Goal: Book appointment/travel/reservation

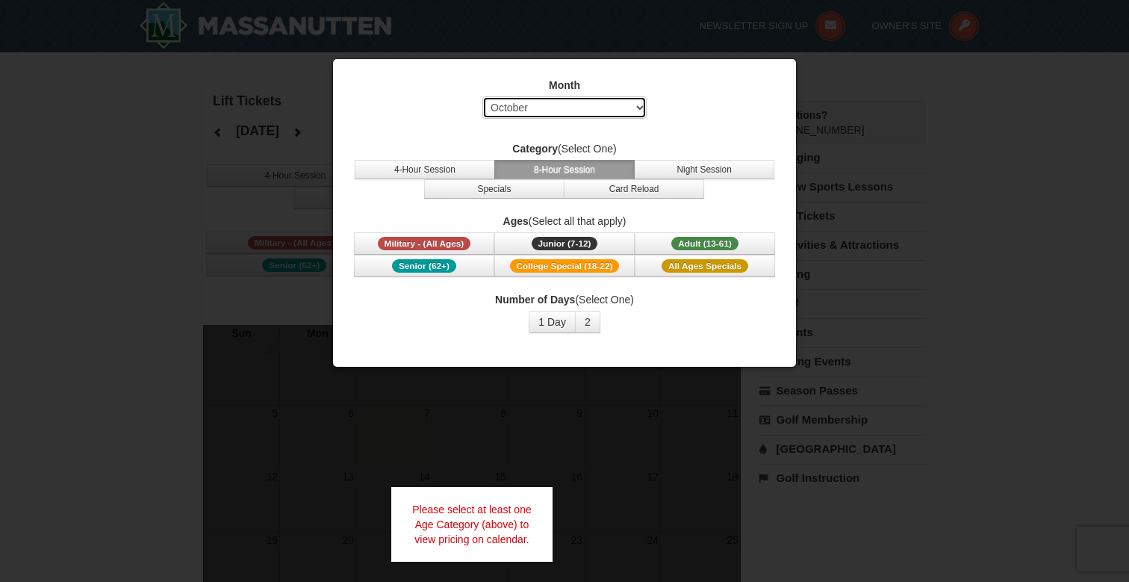
click at [574, 111] on select "Select October November December January February March April May June July Aug…" at bounding box center [564, 107] width 164 height 22
select select "12"
click at [482, 96] on select "Select October November December January February March April May June July Aug…" at bounding box center [564, 107] width 164 height 22
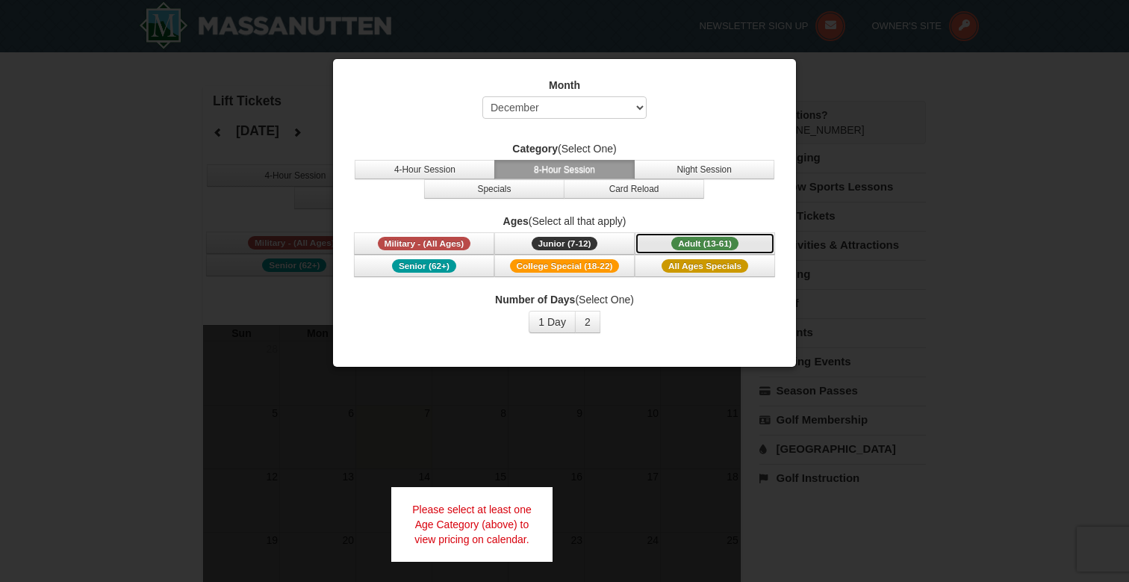
click at [687, 246] on span "Adult (13-61)" at bounding box center [704, 243] width 67 height 13
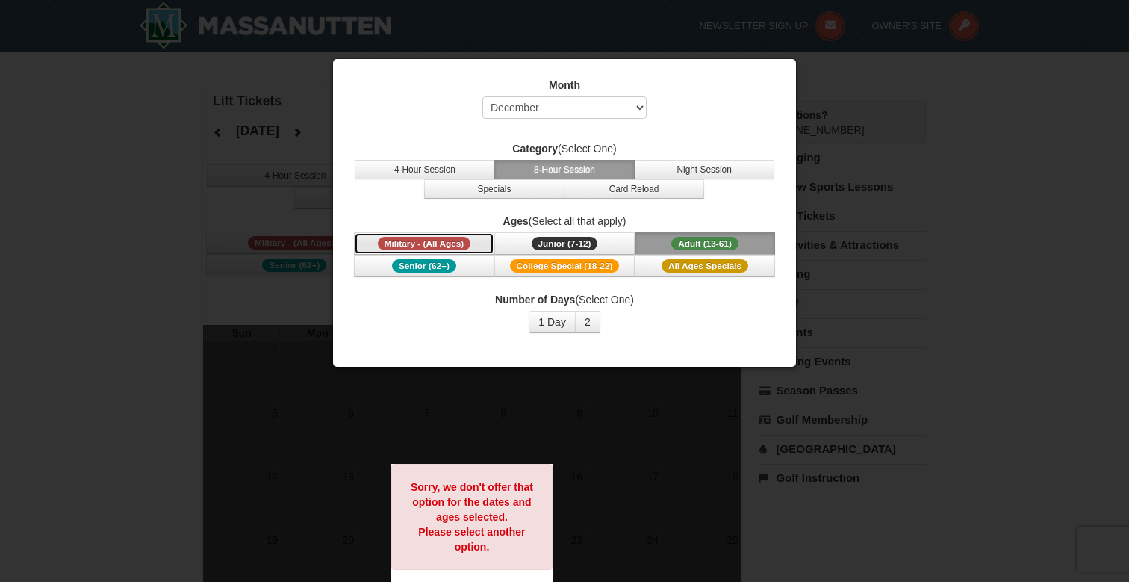
click at [443, 243] on span "Military - (All Ages)" at bounding box center [424, 243] width 93 height 13
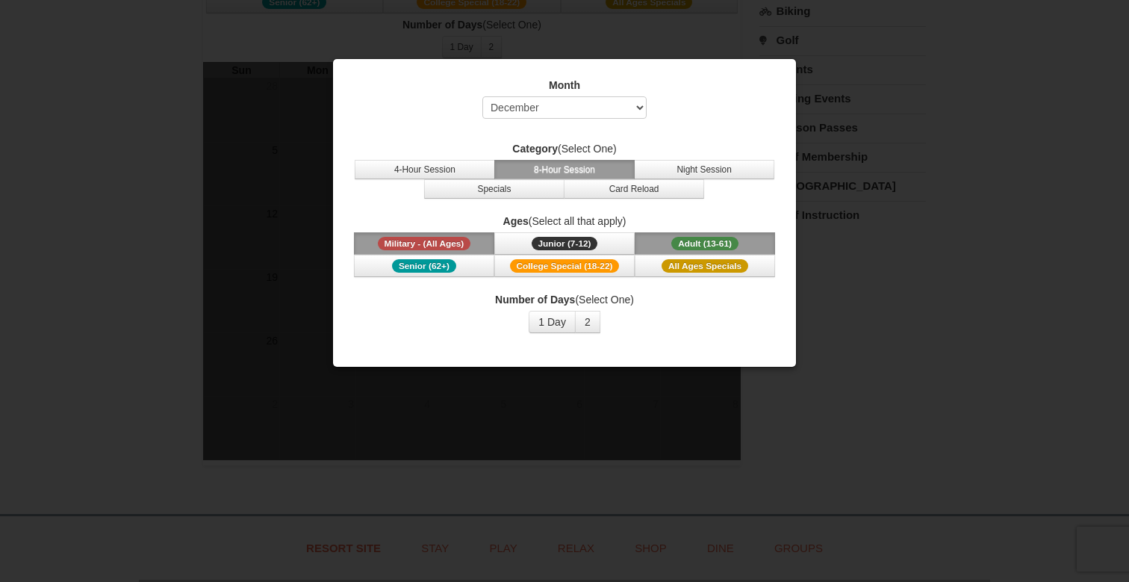
scroll to position [250, 0]
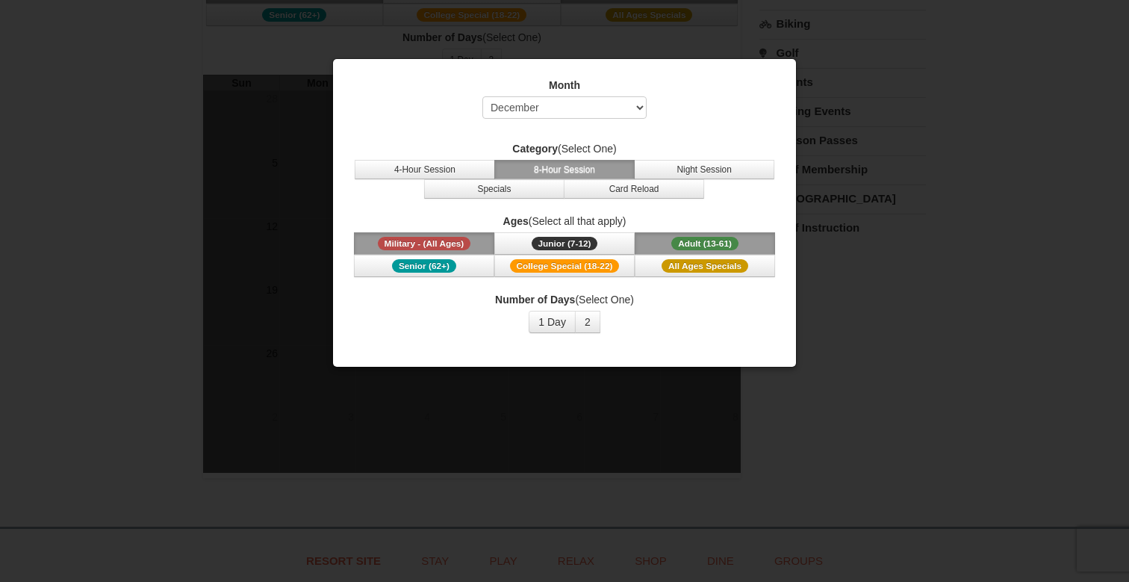
click at [552, 309] on div "Number of Days (Select One) 1 Day 2 3 4 5 6 7 8 9 10 11 12 13 14 15" at bounding box center [565, 312] width 426 height 41
click at [552, 313] on button "1 Day" at bounding box center [552, 322] width 47 height 22
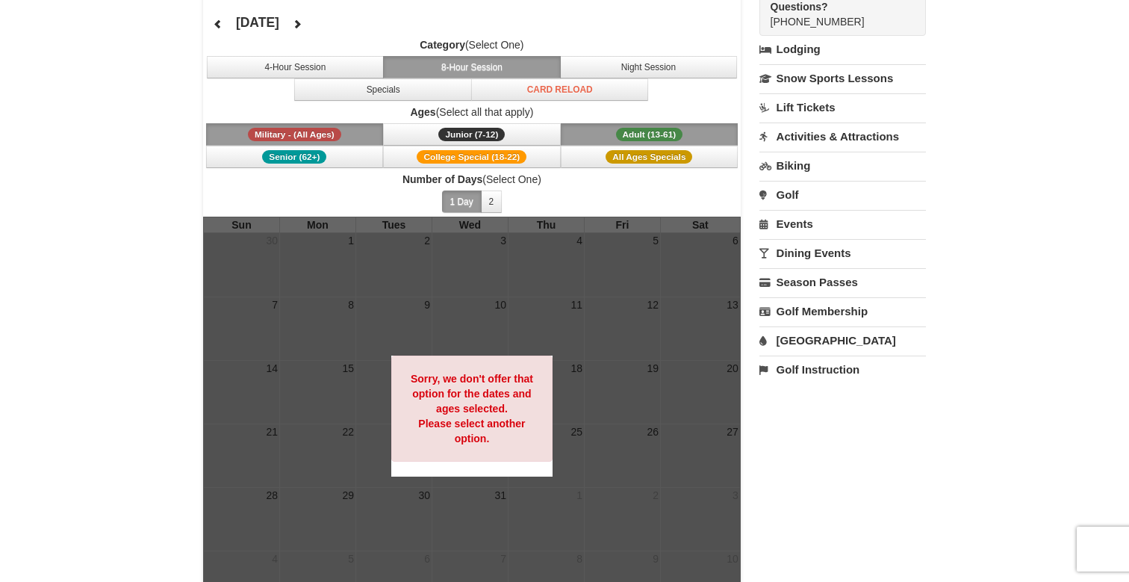
scroll to position [105, 0]
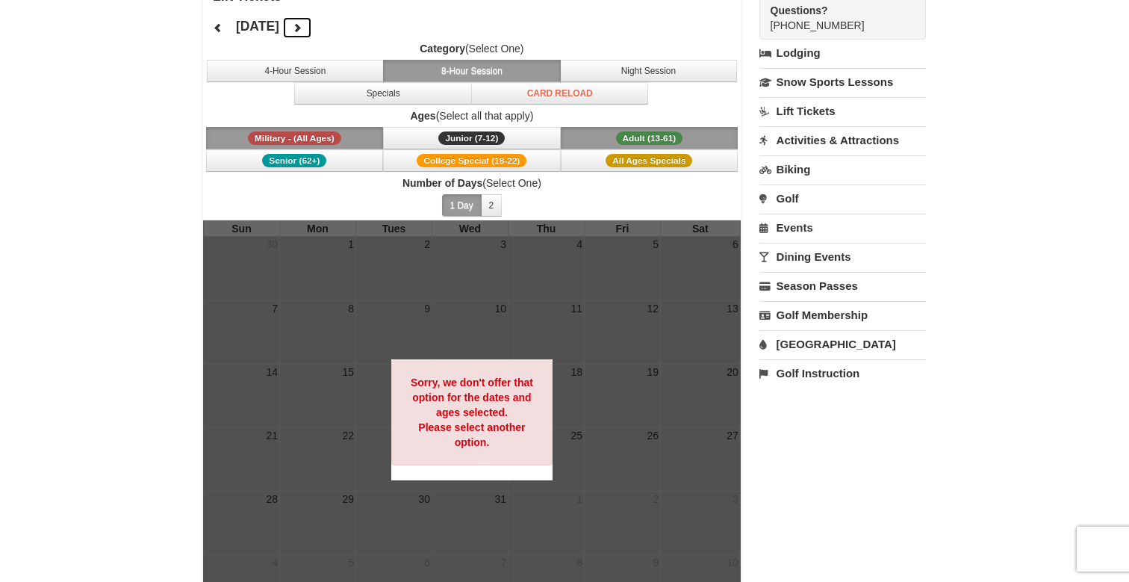
click at [302, 25] on icon at bounding box center [297, 27] width 10 height 10
click at [312, 25] on button at bounding box center [297, 27] width 30 height 22
click at [452, 136] on span "Junior (7-12)" at bounding box center [471, 137] width 66 height 13
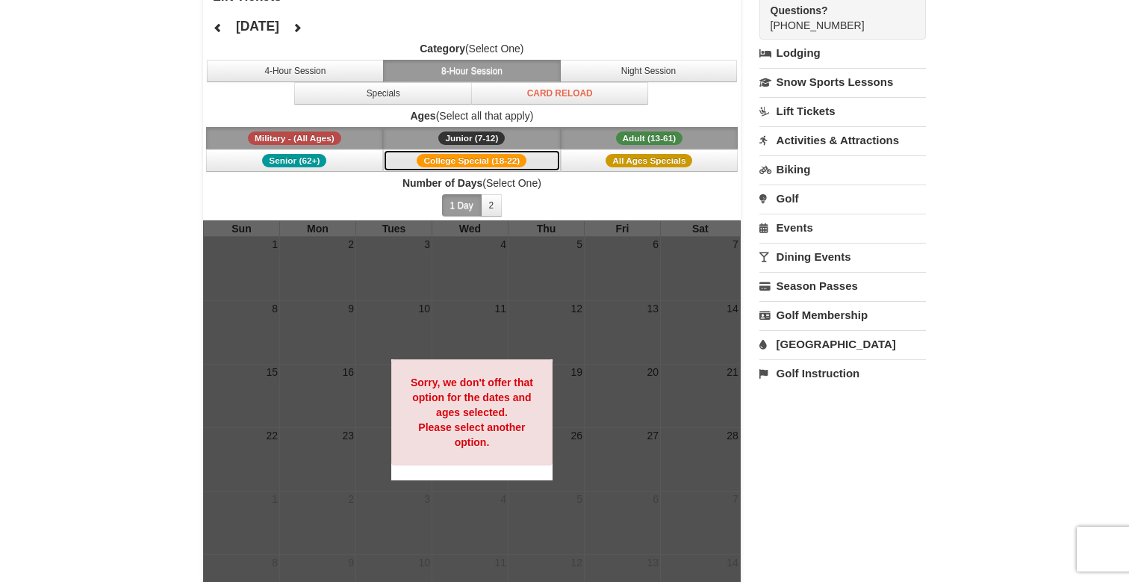
click at [452, 157] on span "College Special (18-22)" at bounding box center [472, 160] width 110 height 13
click at [343, 158] on button "Senior (62+)" at bounding box center [295, 160] width 178 height 22
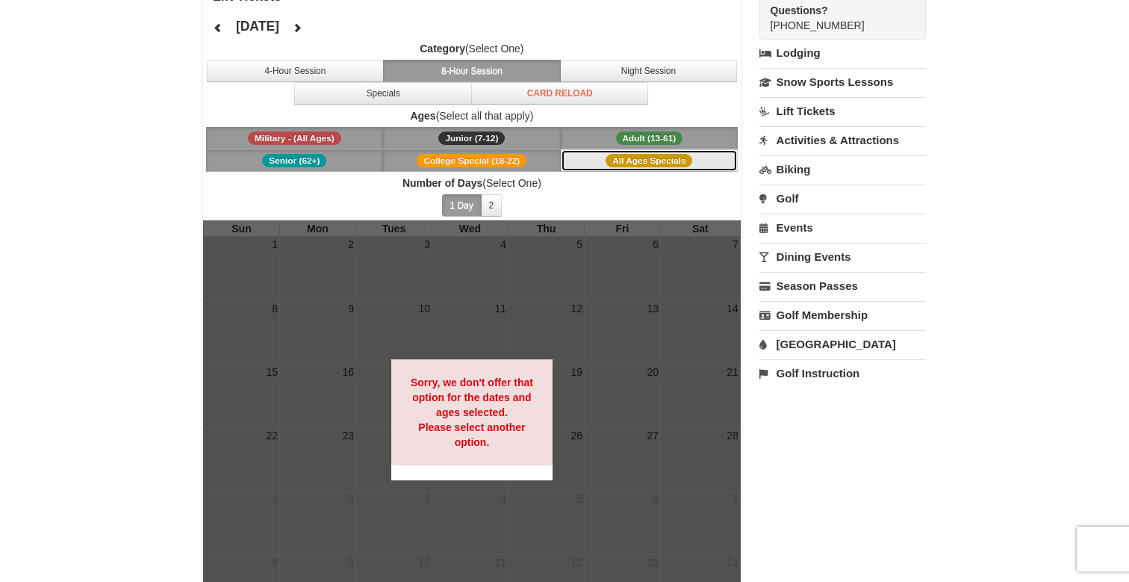
click at [656, 163] on span "All Ages Specials" at bounding box center [648, 160] width 87 height 13
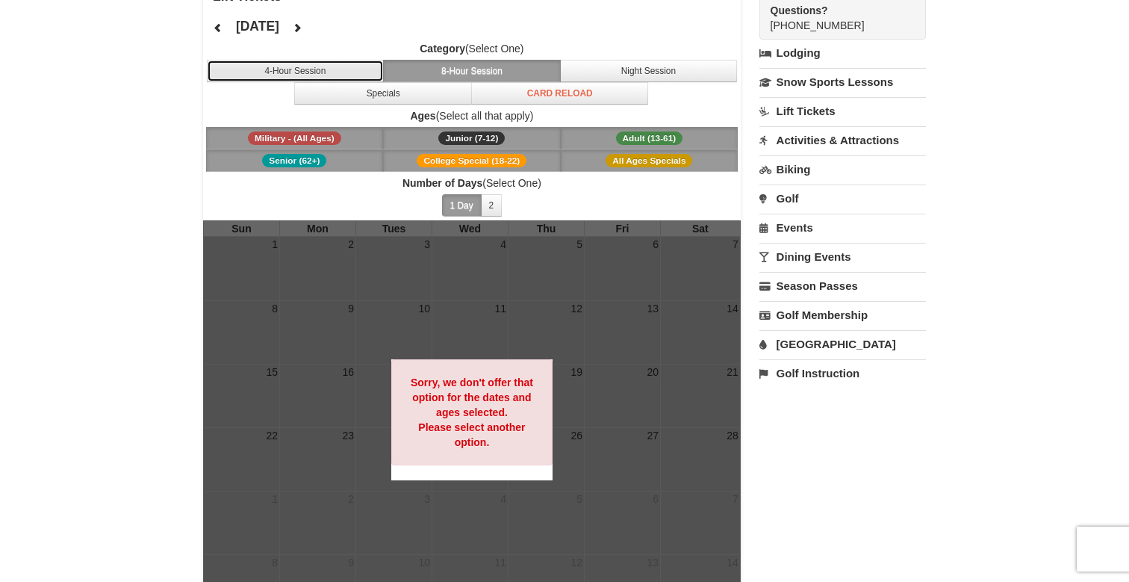
click at [349, 66] on button "4-Hour Session" at bounding box center [296, 71] width 178 height 22
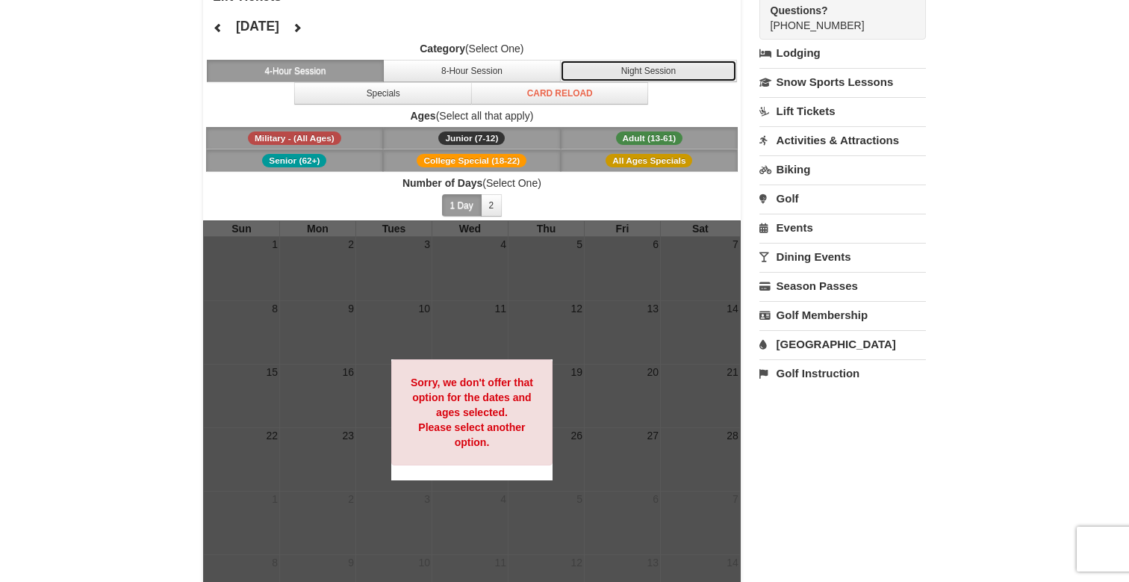
click at [626, 69] on button "Night Session" at bounding box center [649, 71] width 178 height 22
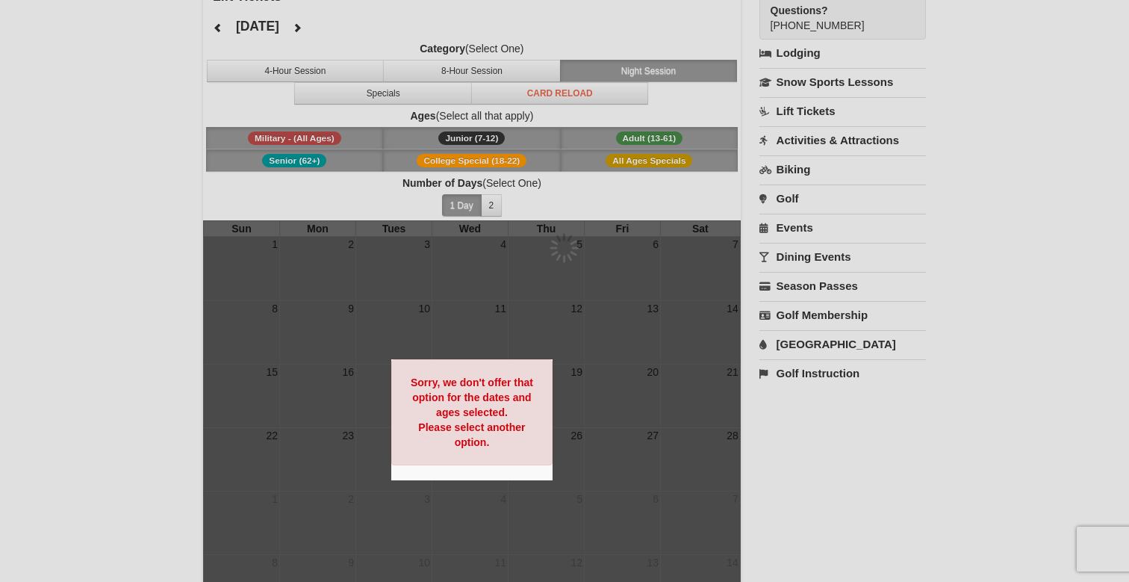
click at [599, 87] on div at bounding box center [564, 291] width 1129 height 582
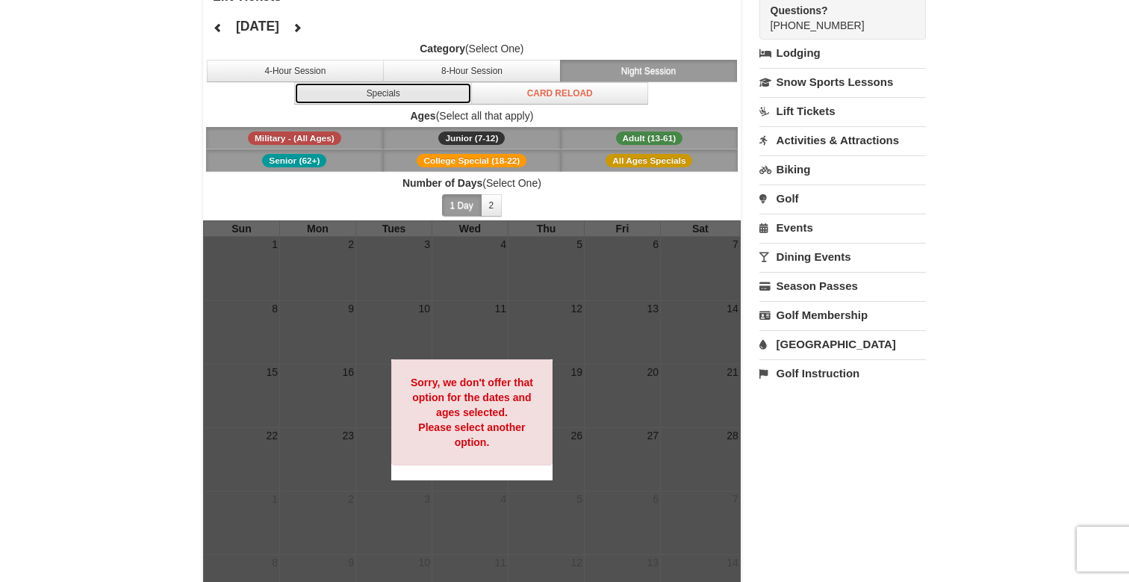
click at [382, 95] on button "Specials" at bounding box center [383, 93] width 178 height 22
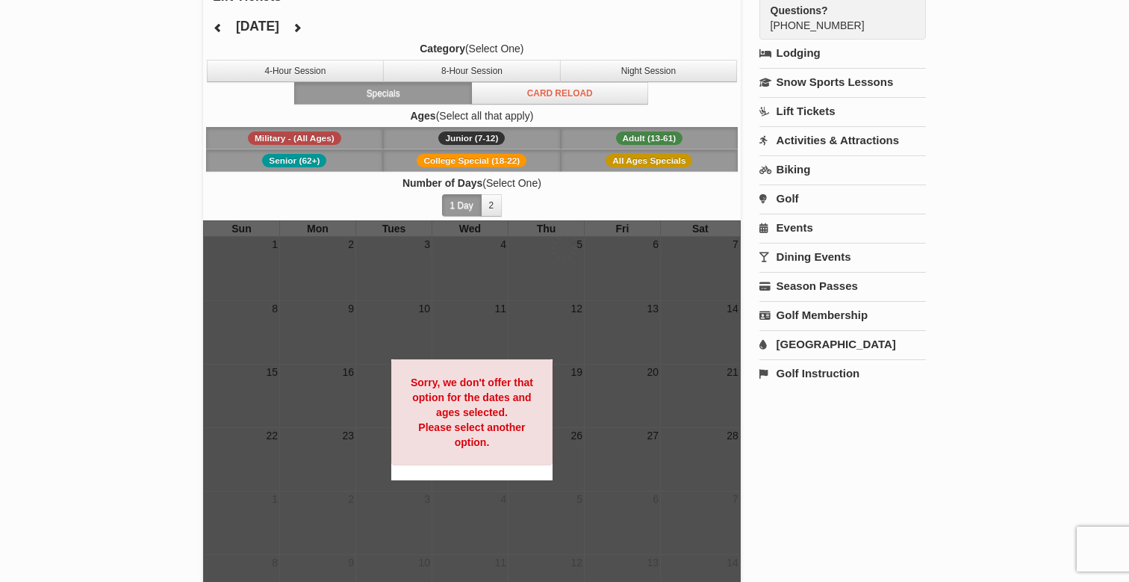
click at [523, 88] on div at bounding box center [564, 291] width 1129 height 582
click at [527, 100] on button "Card Reload" at bounding box center [560, 93] width 178 height 22
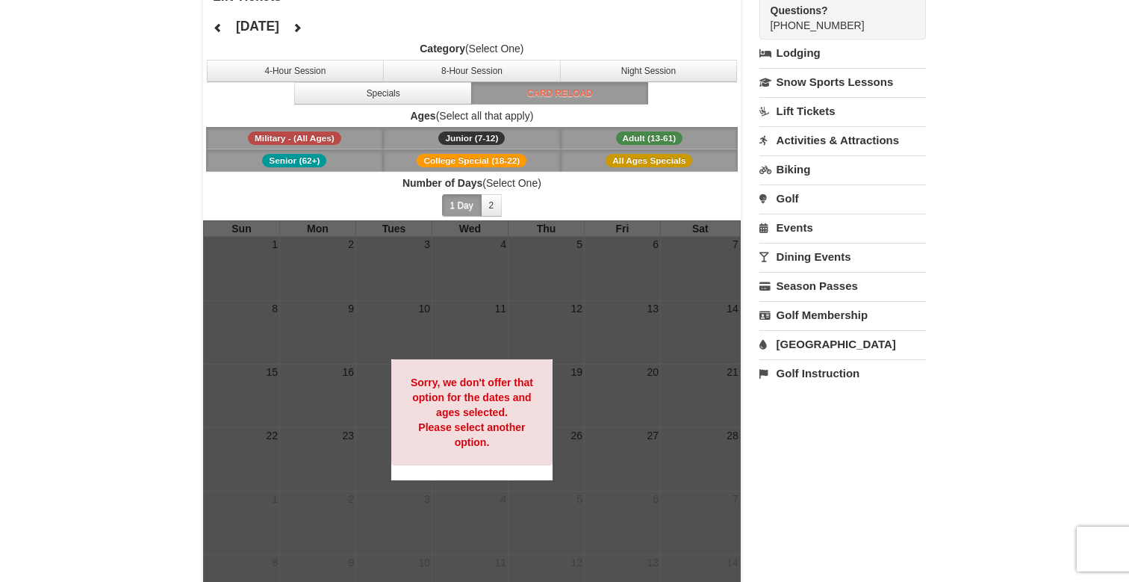
scroll to position [0, 0]
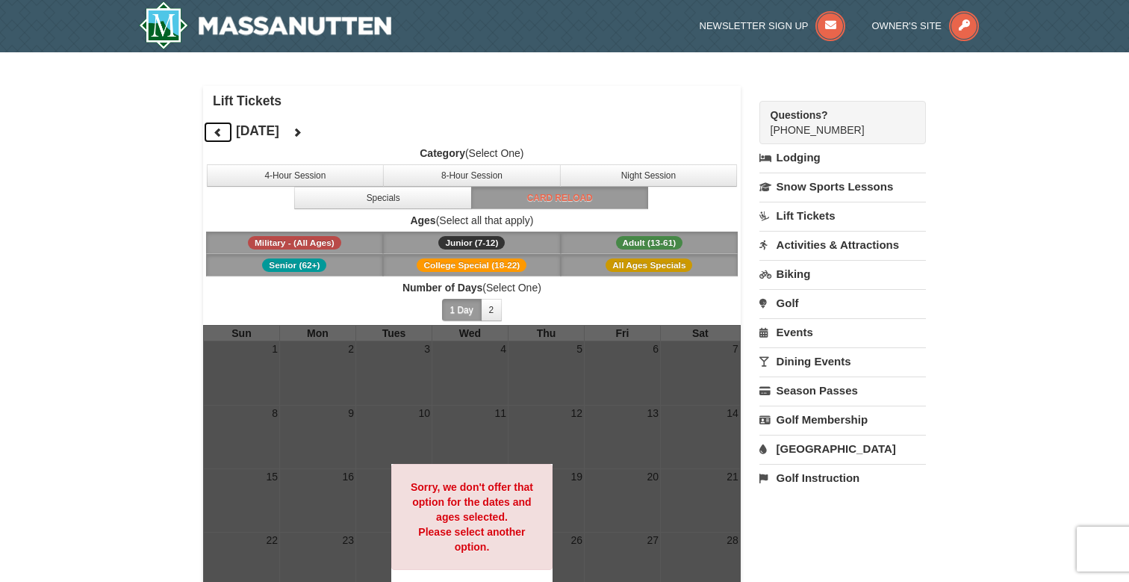
click at [225, 131] on button at bounding box center [218, 132] width 30 height 22
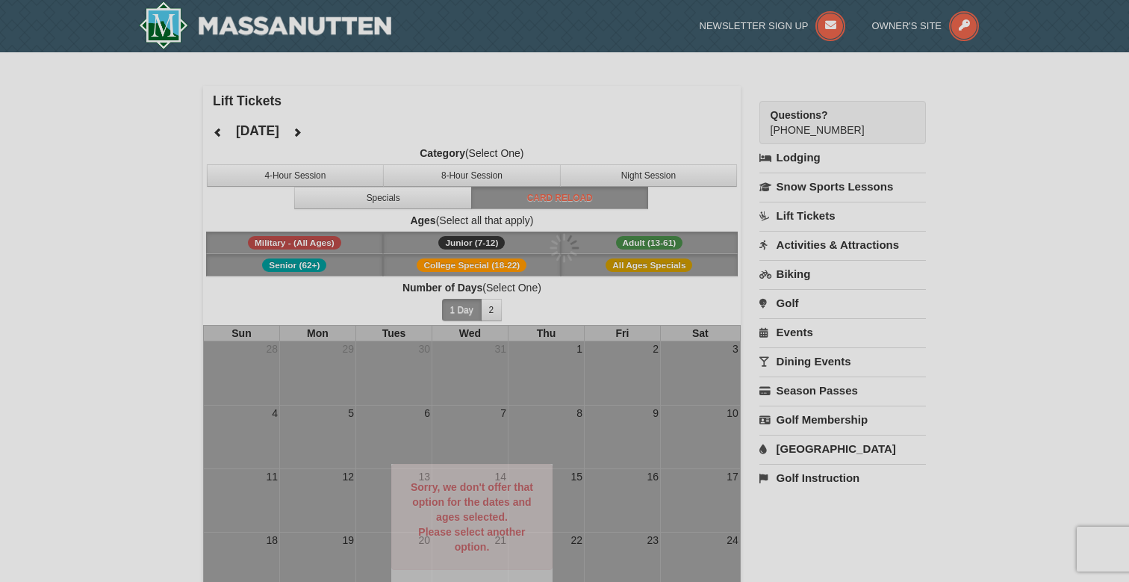
click at [225, 131] on div at bounding box center [564, 291] width 1129 height 582
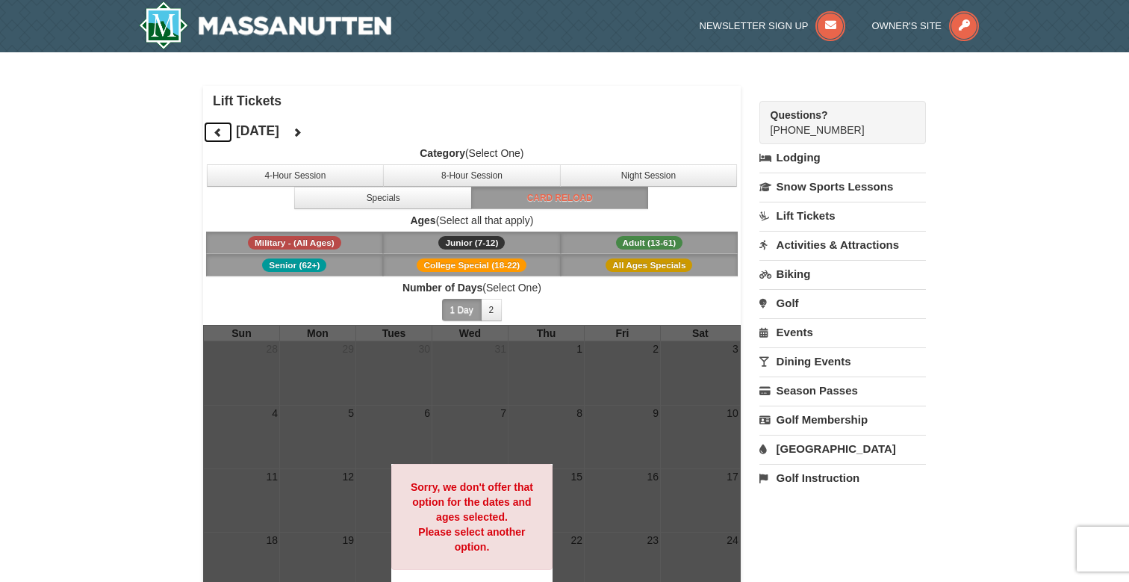
click at [209, 133] on button at bounding box center [218, 132] width 30 height 22
